Goal: Find specific page/section: Find specific page/section

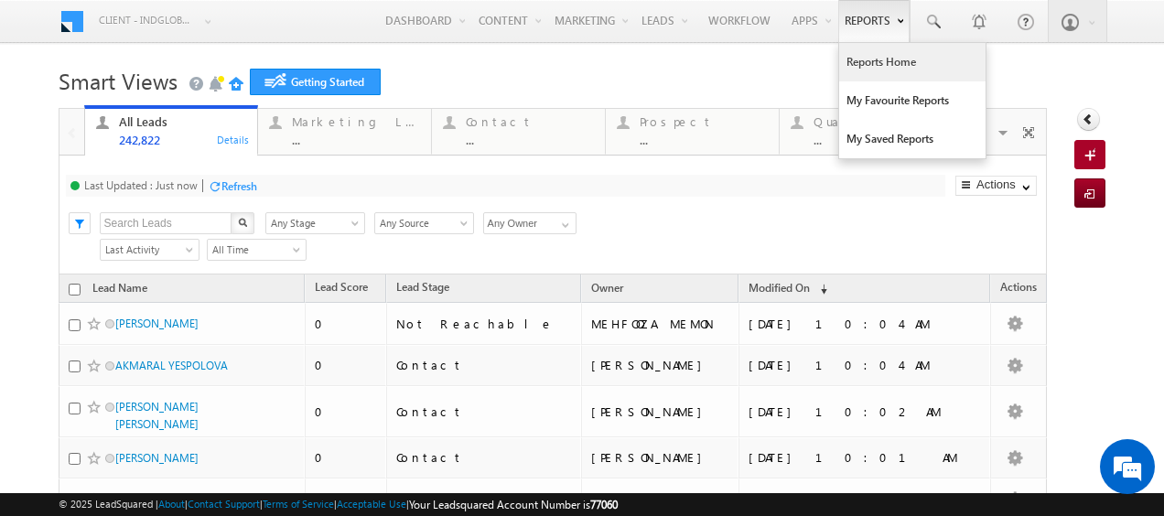
click at [868, 67] on link "Reports Home" at bounding box center [912, 62] width 146 height 38
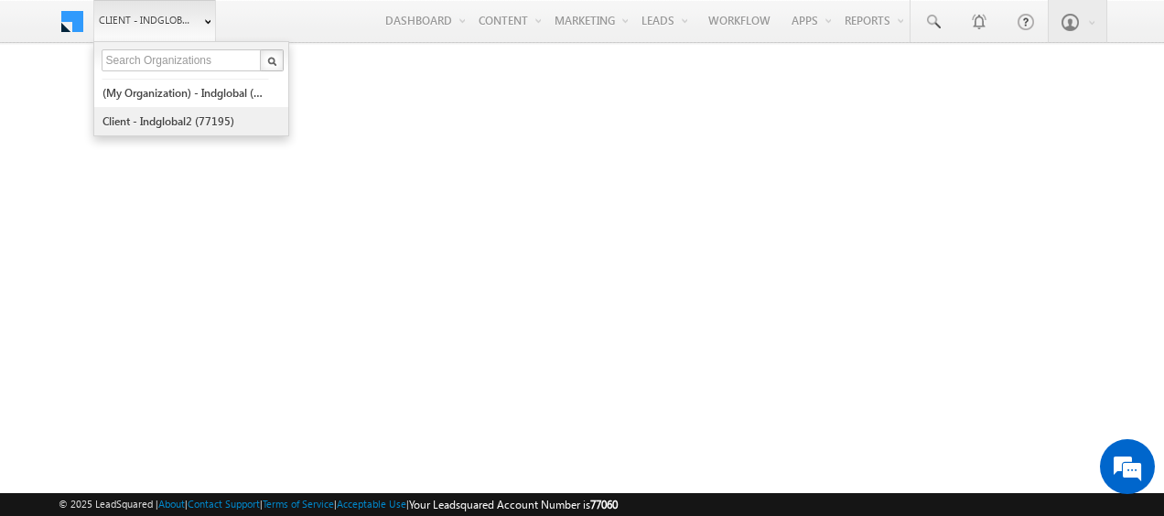
click at [171, 109] on link "Client - indglobal2 (77195)" at bounding box center [185, 121] width 167 height 28
